Goal: Entertainment & Leisure: Consume media (video, audio)

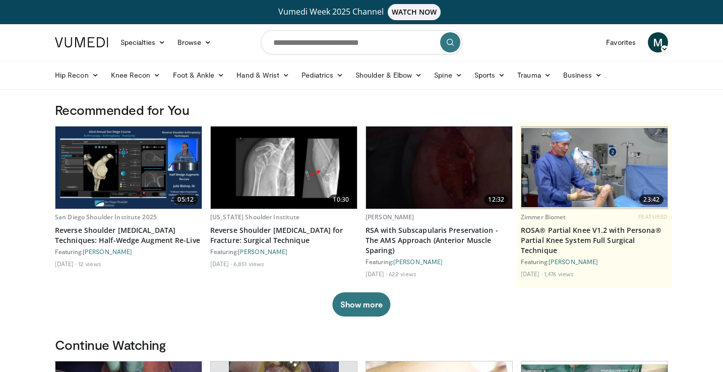
click at [134, 168] on img at bounding box center [128, 168] width 146 height 82
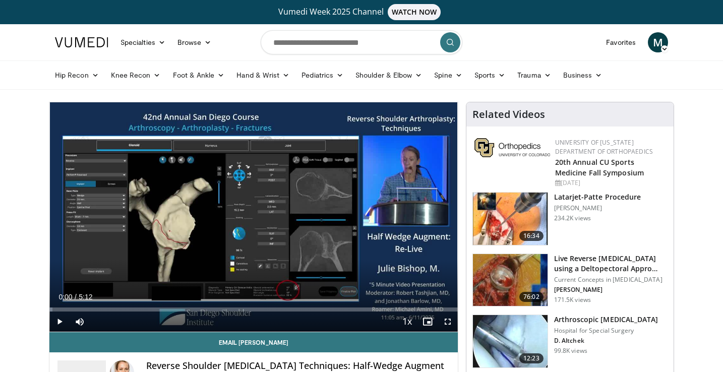
click at [64, 322] on span "Video Player" at bounding box center [59, 322] width 20 height 20
click at [447, 323] on span "Video Player" at bounding box center [448, 322] width 20 height 20
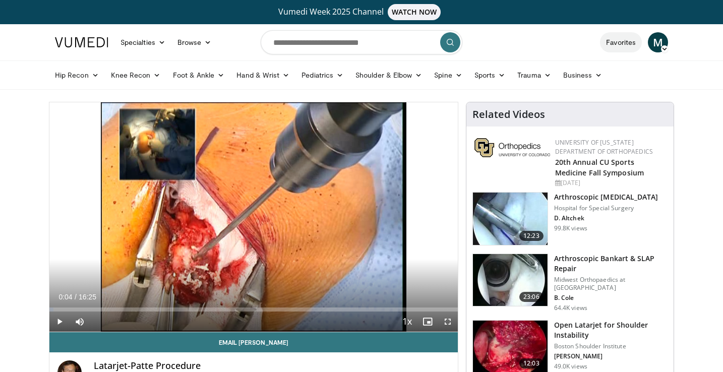
click at [619, 44] on link "Favorites" at bounding box center [621, 42] width 42 height 20
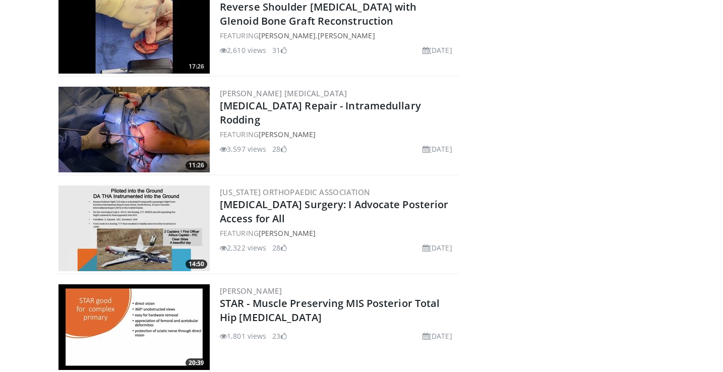
scroll to position [4547, 0]
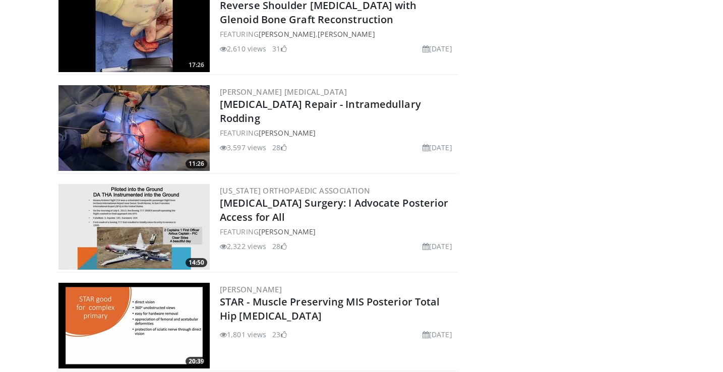
click at [156, 121] on img at bounding box center [133, 128] width 151 height 86
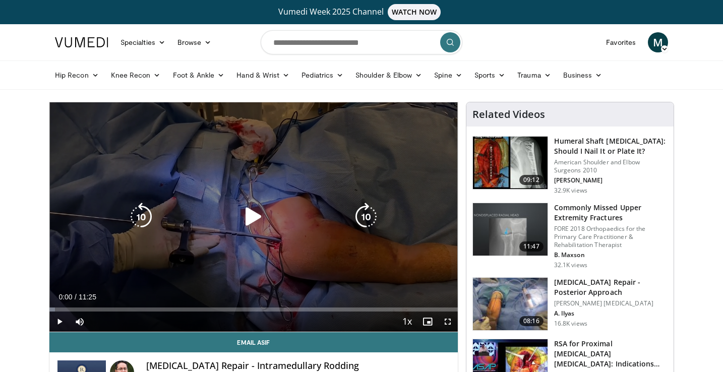
click at [256, 210] on icon "Video Player" at bounding box center [254, 217] width 28 height 28
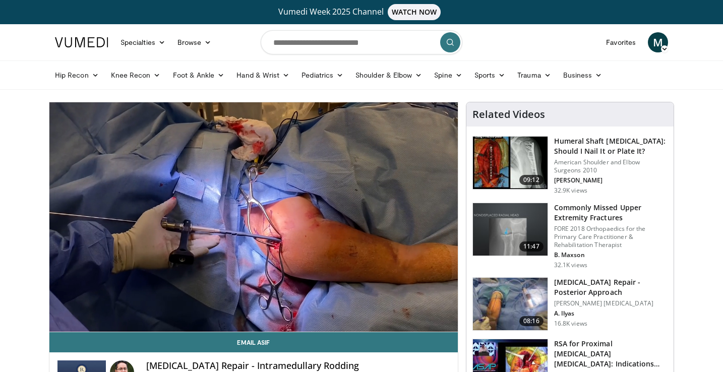
click at [411, 311] on div "10 seconds Tap to unmute" at bounding box center [253, 216] width 408 height 229
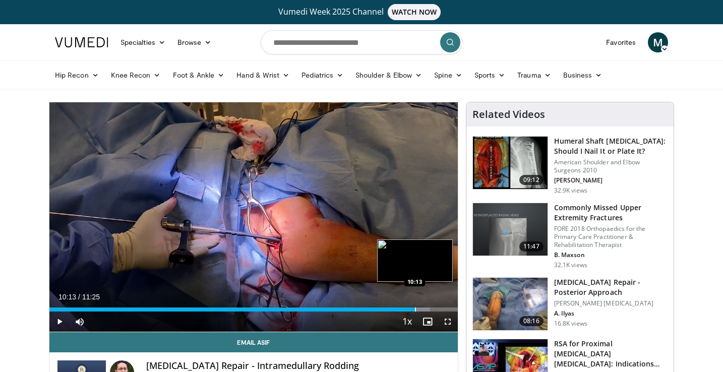
click at [415, 310] on div "Progress Bar" at bounding box center [415, 310] width 1 height 4
click at [405, 311] on div "Progress Bar" at bounding box center [405, 310] width 1 height 4
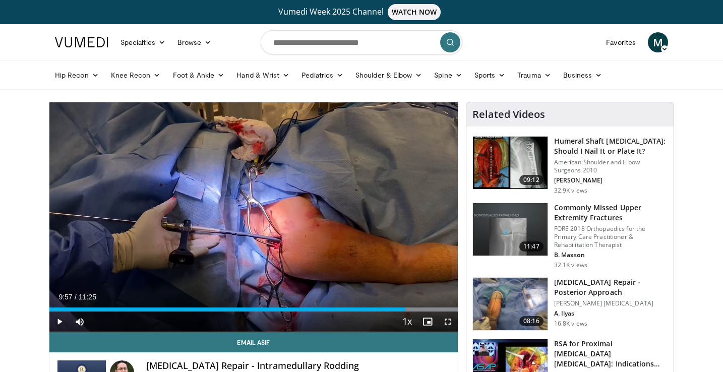
click at [61, 320] on span "Video Player" at bounding box center [59, 322] width 20 height 20
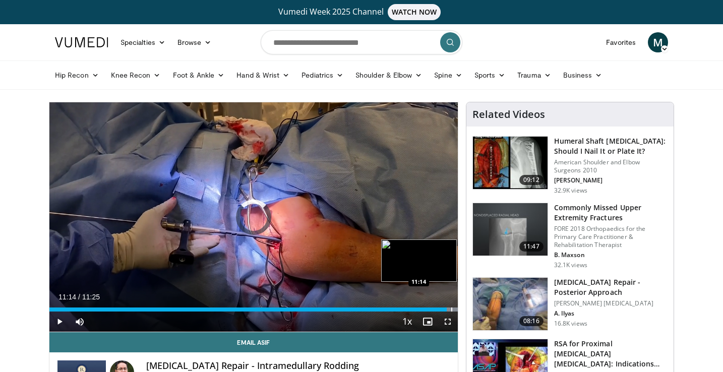
click at [451, 311] on div "Progress Bar" at bounding box center [451, 310] width 1 height 4
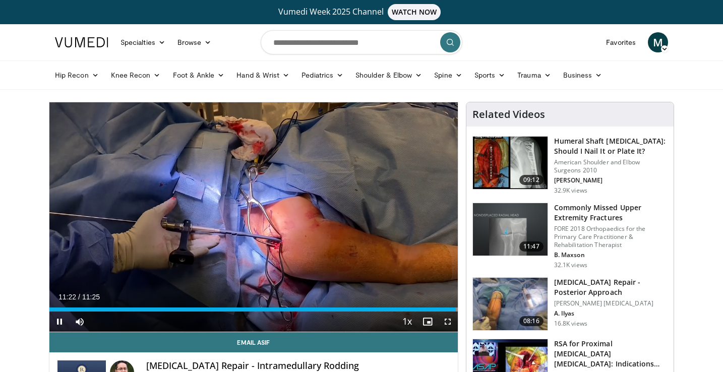
click at [58, 321] on span "Video Player" at bounding box center [59, 322] width 20 height 20
